Goal: Feedback & Contribution: Leave review/rating

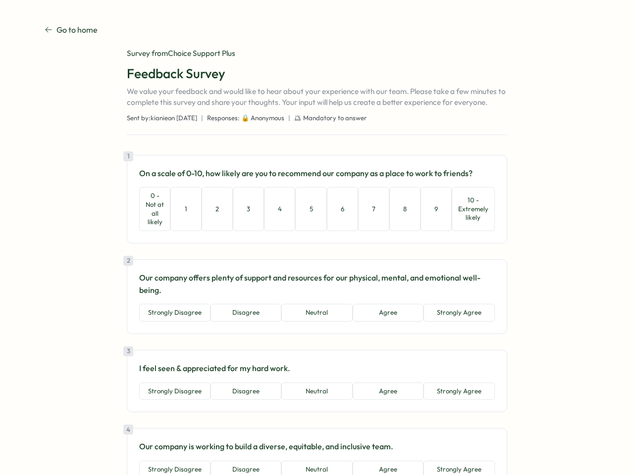
click at [317, 238] on div "1 On a scale of 0-10, how likely are you to recommend our company as a place to…" at bounding box center [317, 199] width 380 height 89
click at [152, 209] on button "0 - Not at all likely" at bounding box center [154, 209] width 31 height 44
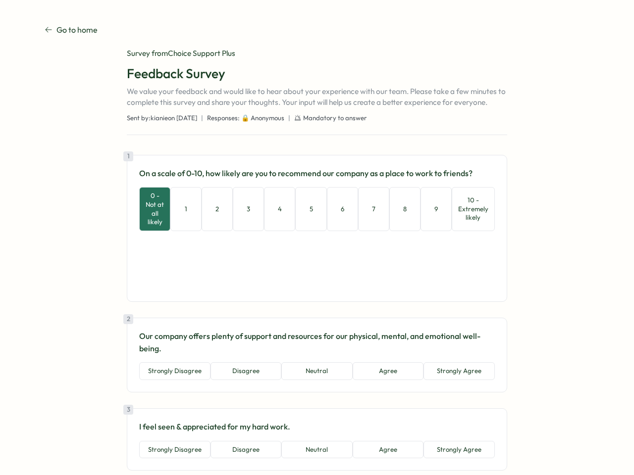
click at [183, 209] on button "1" at bounding box center [185, 209] width 31 height 44
click at [214, 209] on button "2" at bounding box center [217, 209] width 31 height 44
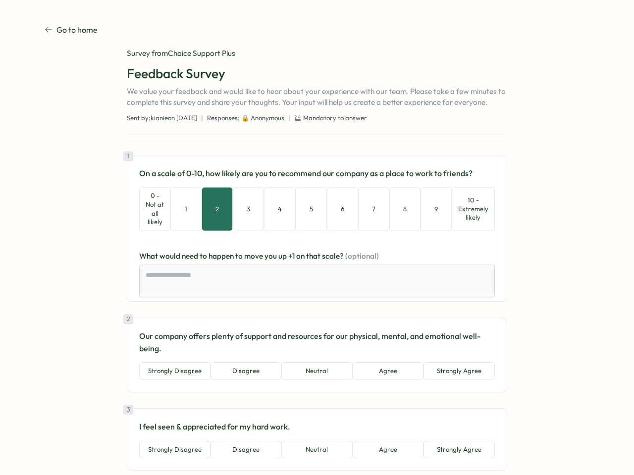
click at [246, 209] on button "3" at bounding box center [248, 209] width 31 height 44
click at [277, 209] on button "4" at bounding box center [279, 209] width 31 height 44
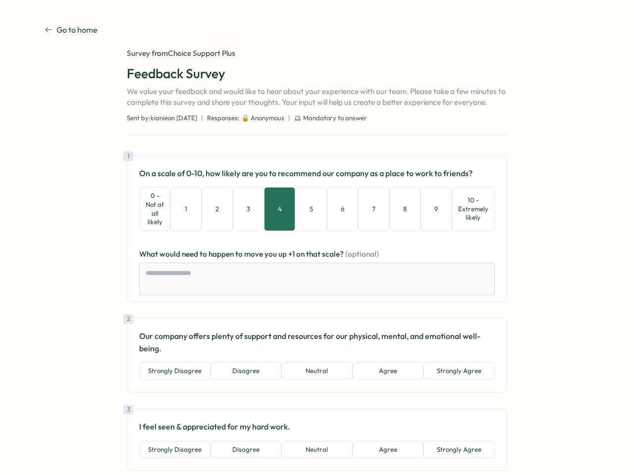
click at [309, 209] on button "5" at bounding box center [310, 209] width 31 height 44
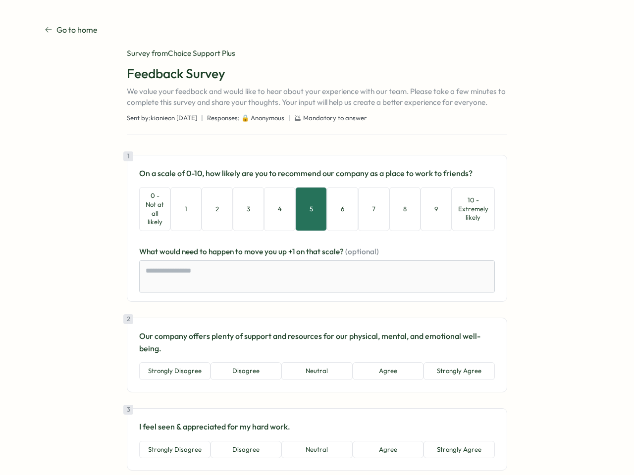
click at [340, 209] on button "6" at bounding box center [342, 209] width 31 height 44
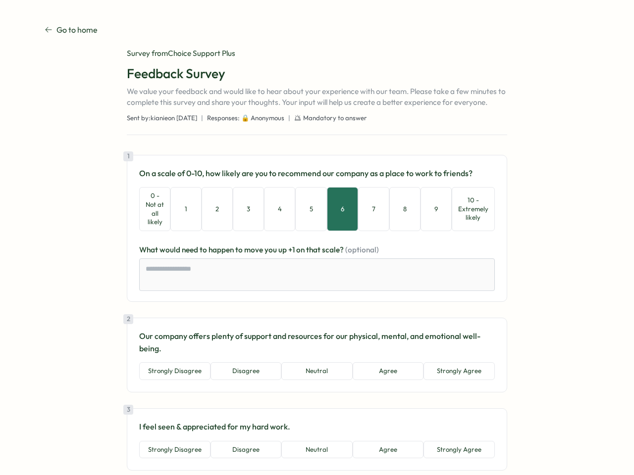
click at [371, 209] on button "7" at bounding box center [373, 209] width 31 height 44
type textarea "*"
